Goal: Find specific page/section: Find specific page/section

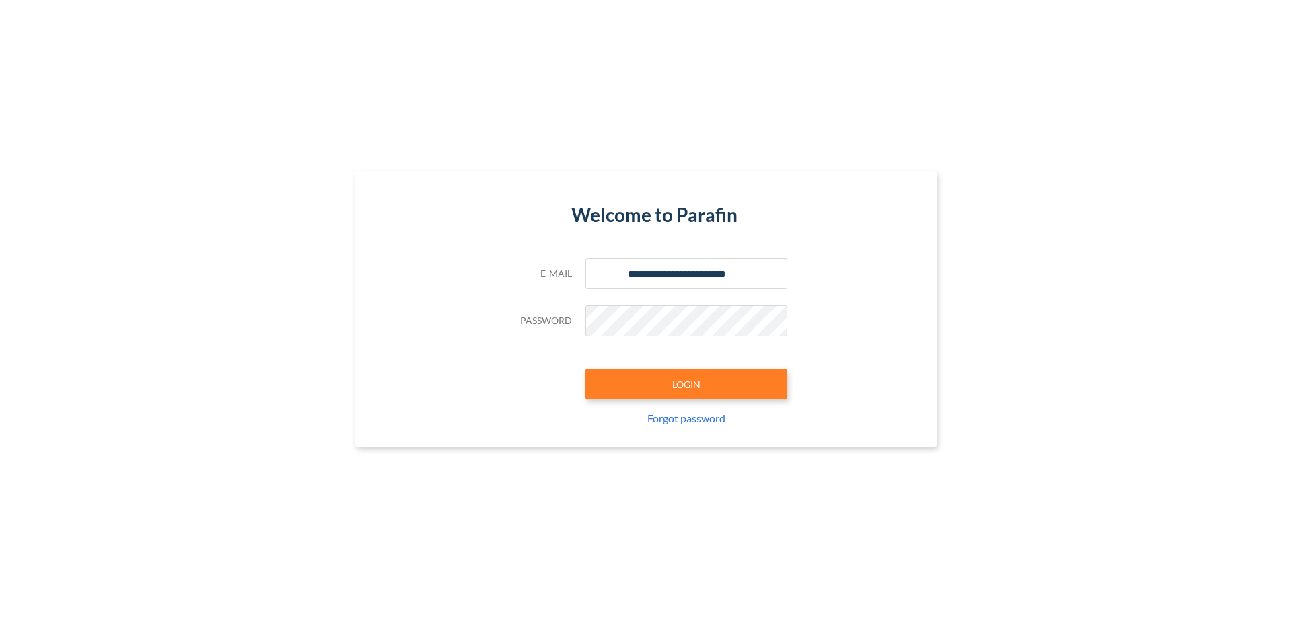
type input "**********"
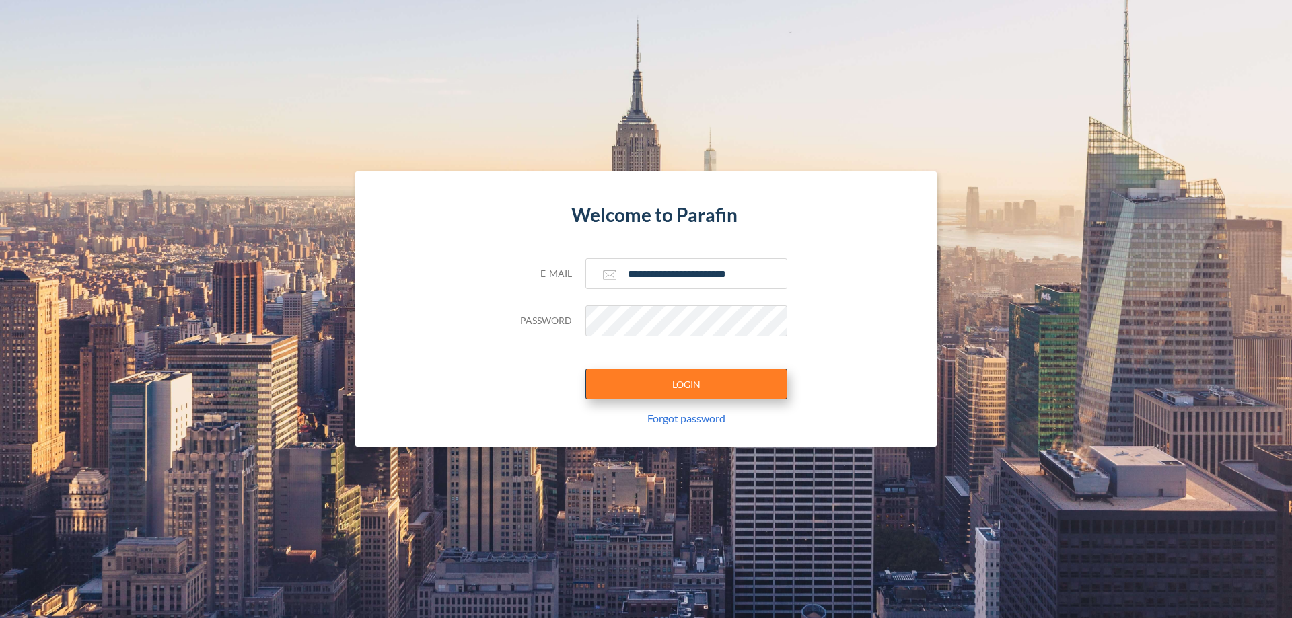
click at [686, 384] on button "LOGIN" at bounding box center [686, 384] width 202 height 31
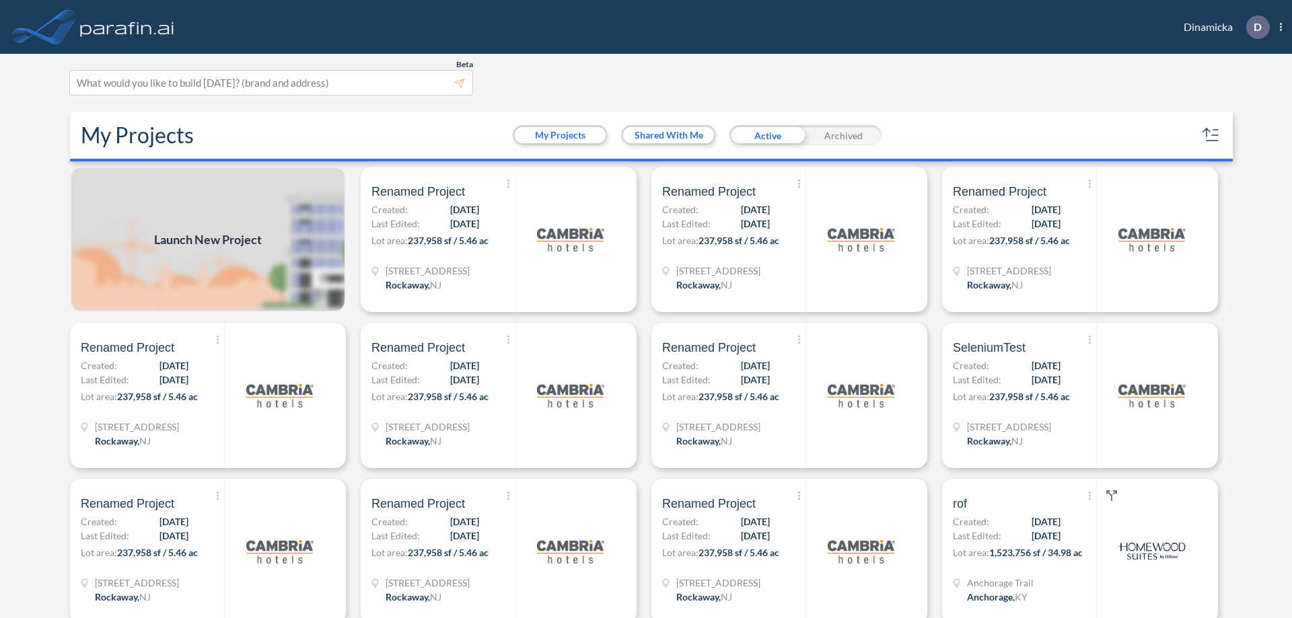
scroll to position [3, 0]
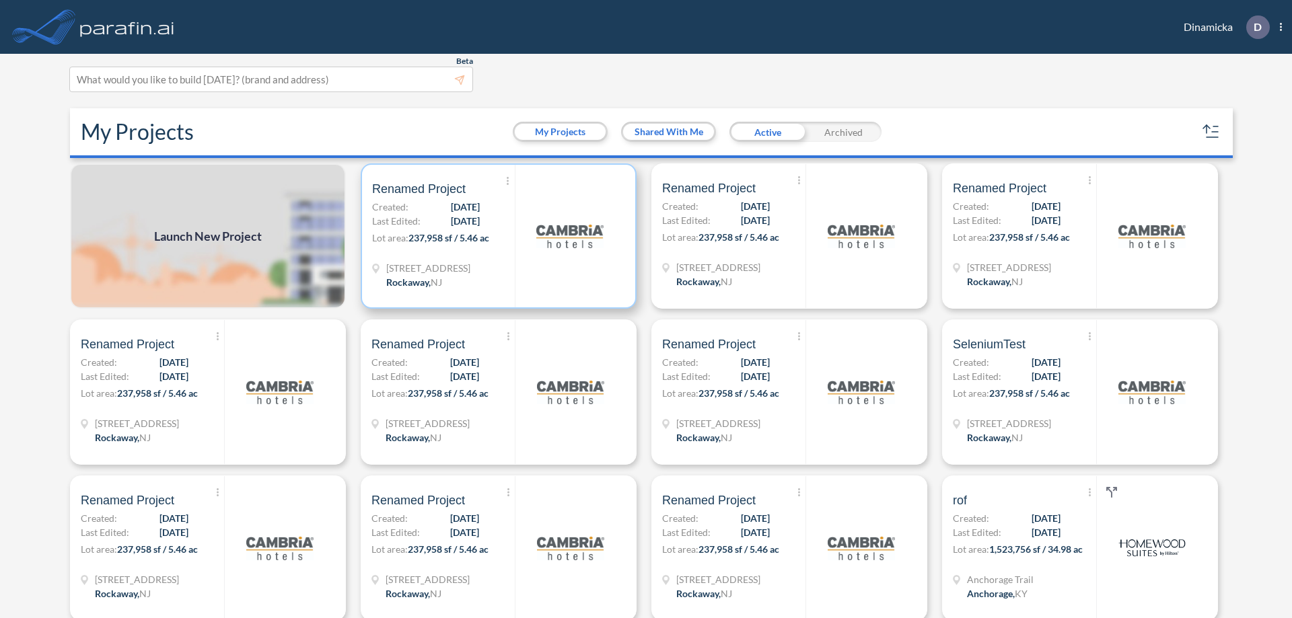
click at [496, 236] on p "Lot area: 237,958 sf / 5.46 ac" at bounding box center [443, 241] width 143 height 20
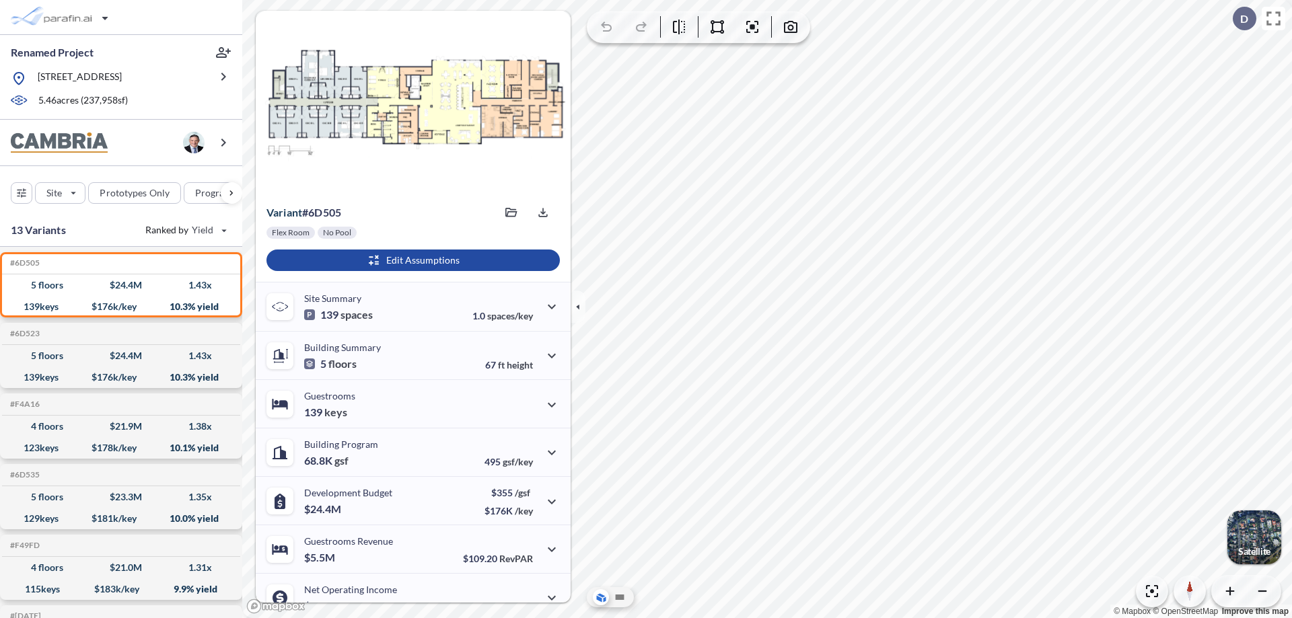
scroll to position [68, 0]
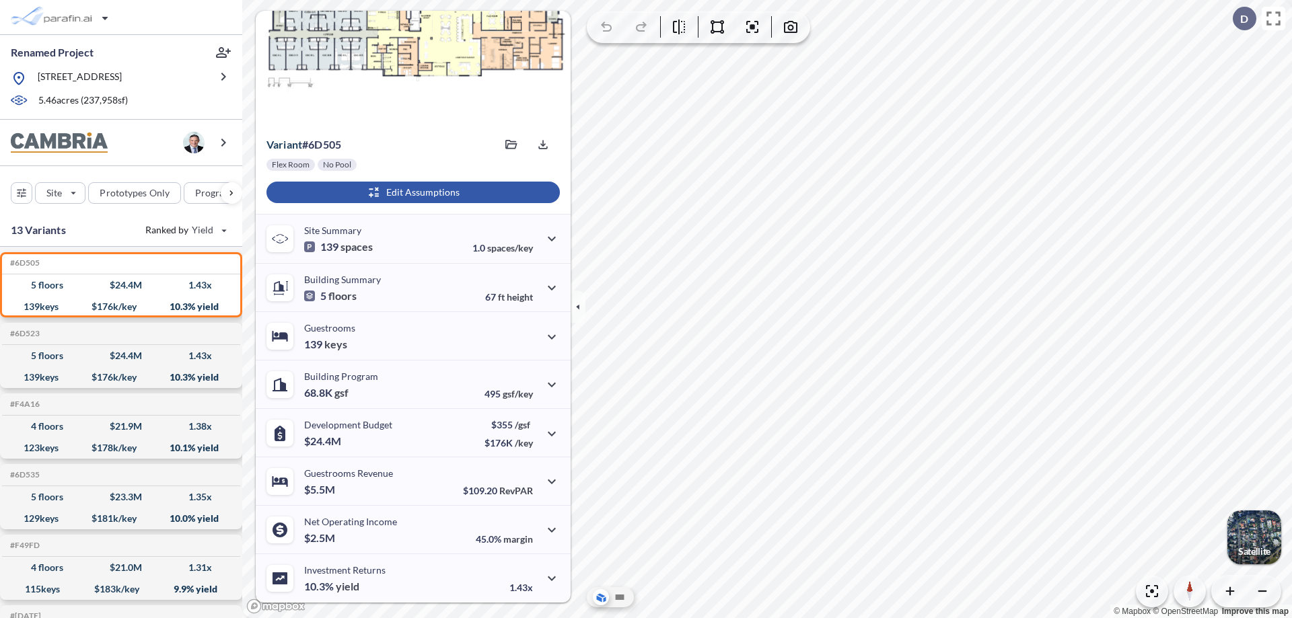
click at [411, 192] on div "button" at bounding box center [412, 193] width 293 height 22
